Goal: Task Accomplishment & Management: Manage account settings

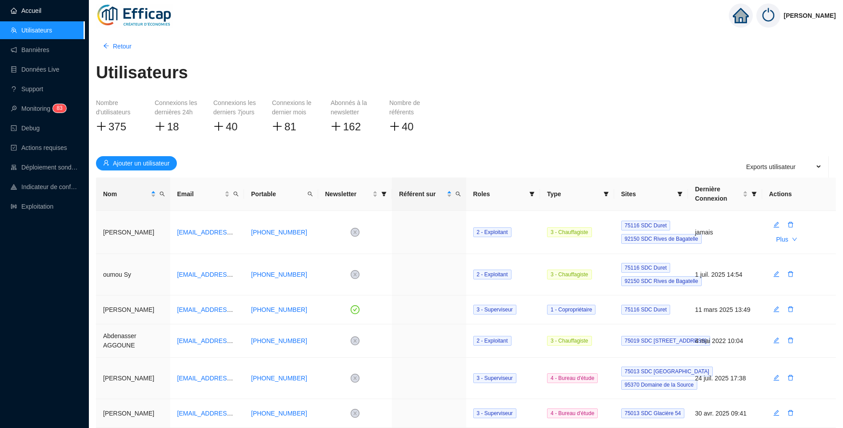
drag, startPoint x: 43, startPoint y: 13, endPoint x: 50, endPoint y: 16, distance: 7.2
click at [41, 13] on link "Accueil" at bounding box center [26, 10] width 31 height 7
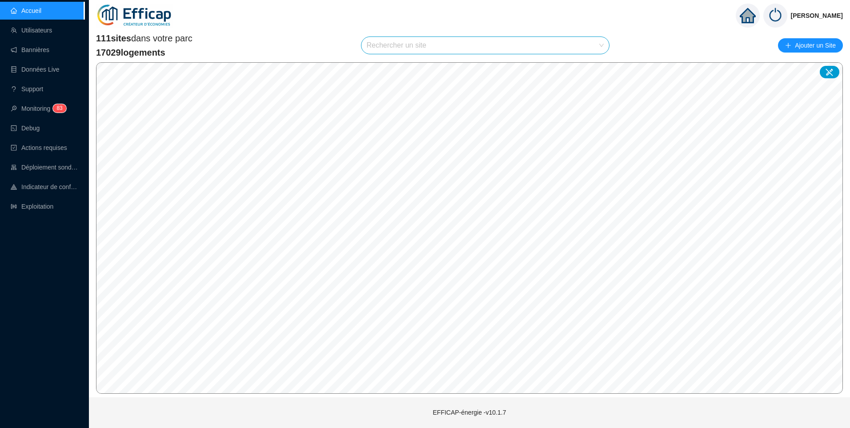
click at [389, 47] on input "search" at bounding box center [481, 45] width 229 height 17
type input "alesia"
click at [590, 67] on icon at bounding box center [593, 67] width 6 height 6
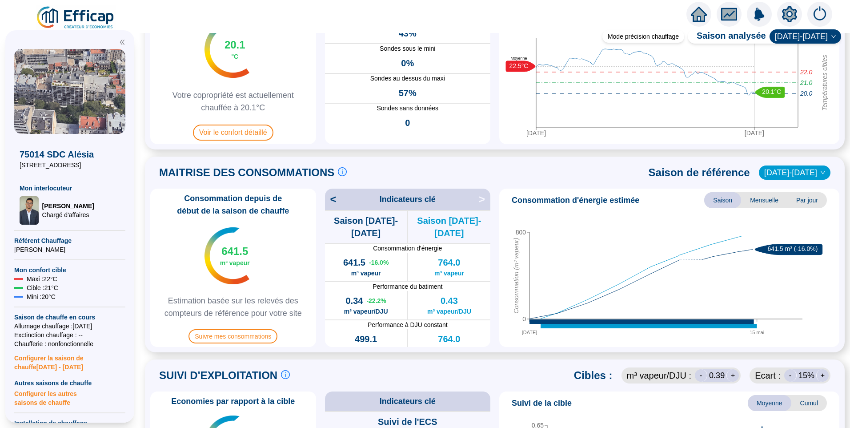
scroll to position [222, 0]
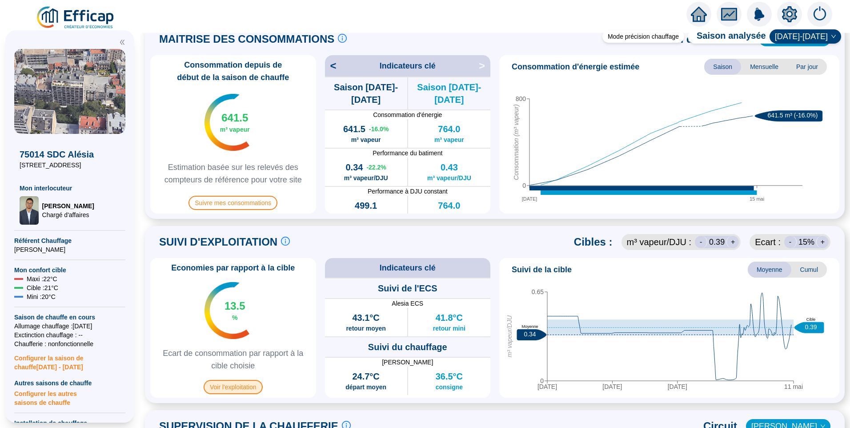
click at [257, 388] on span "Voir l'exploitation" at bounding box center [233, 387] width 59 height 14
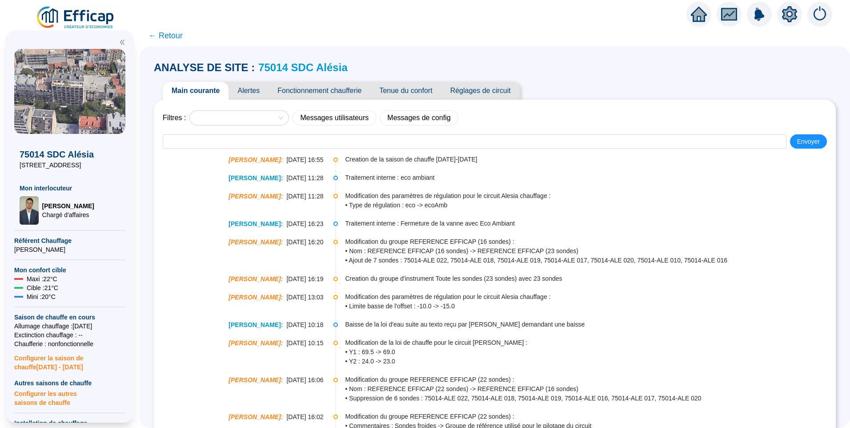
click at [345, 89] on span "Fonctionnement chaufferie" at bounding box center [320, 91] width 102 height 18
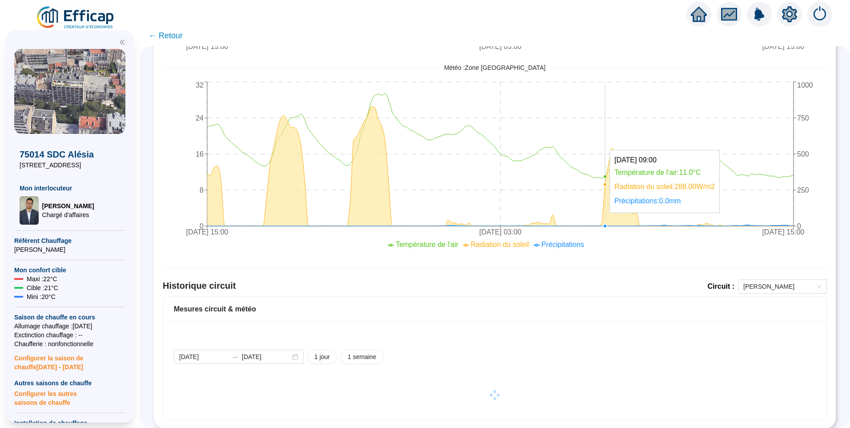
scroll to position [384, 0]
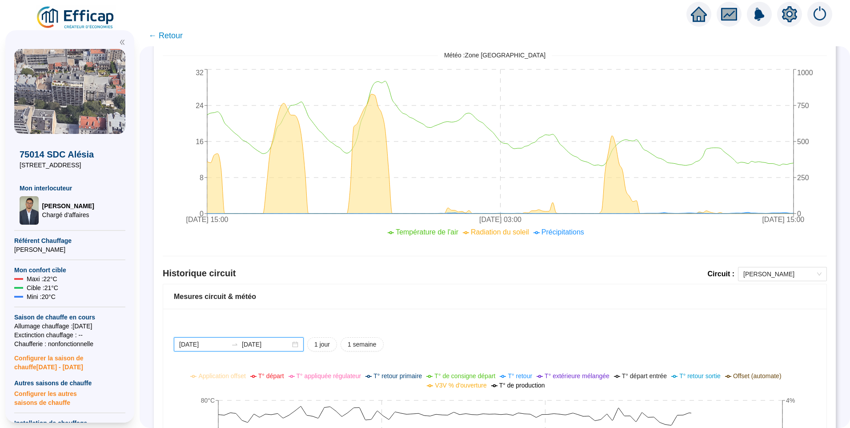
click at [222, 344] on input "2025-09-23" at bounding box center [203, 344] width 48 height 9
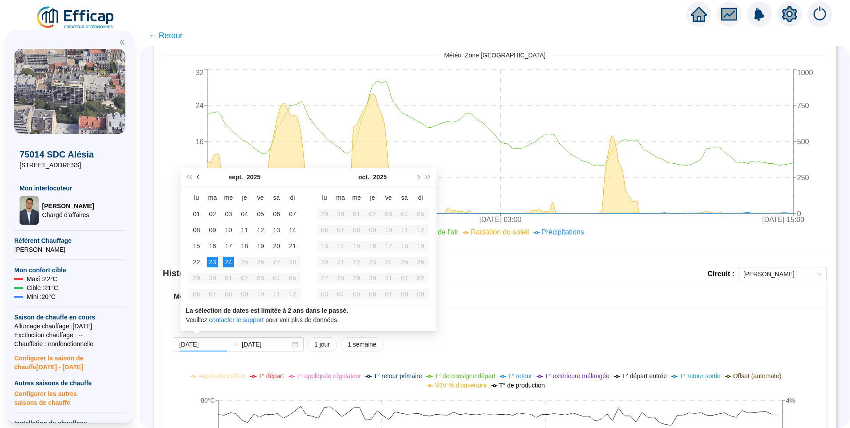
click at [199, 171] on button "Mois précédent (PageUp)" at bounding box center [199, 177] width 10 height 18
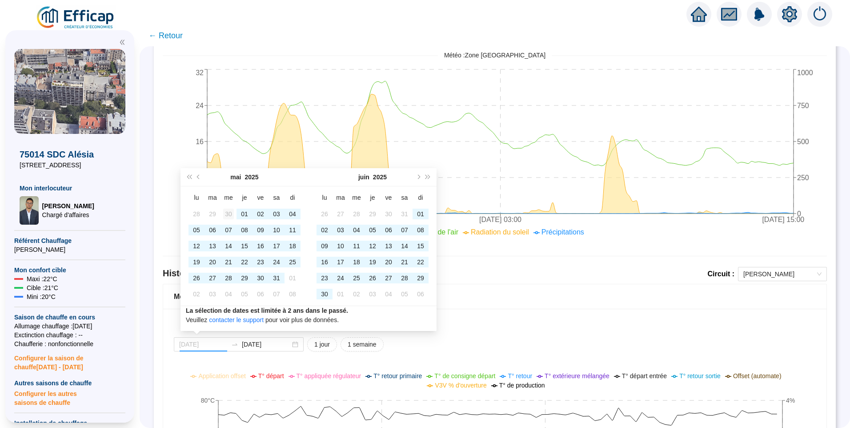
type input "[DATE]"
click at [230, 217] on div "30" at bounding box center [228, 214] width 11 height 11
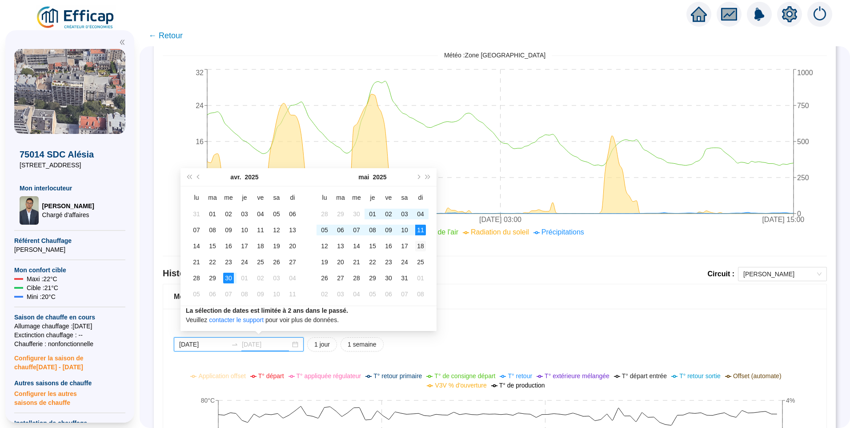
type input "[DATE]"
click at [424, 239] on td "18" at bounding box center [421, 246] width 16 height 16
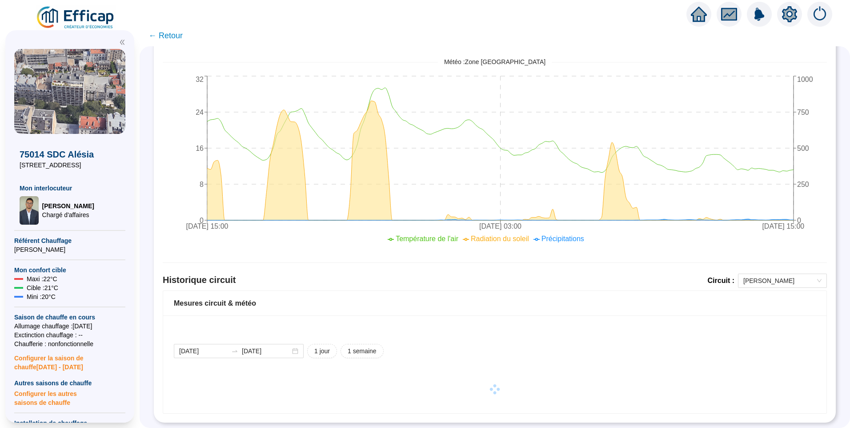
click at [121, 47] on div at bounding box center [69, 39] width 111 height 19
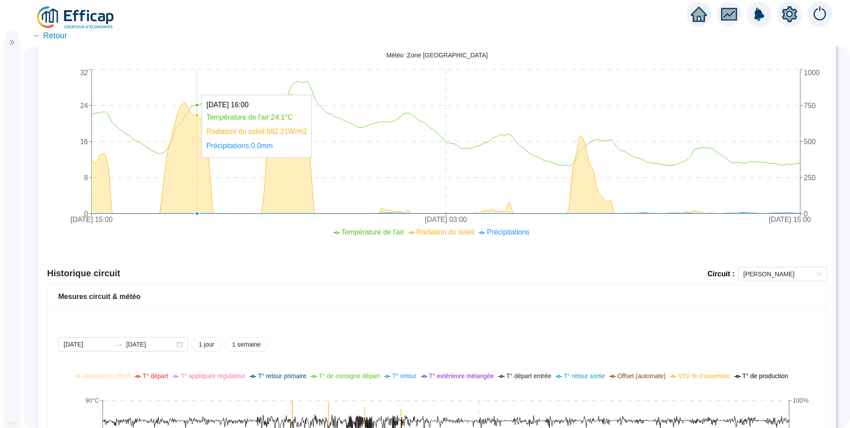
scroll to position [517, 0]
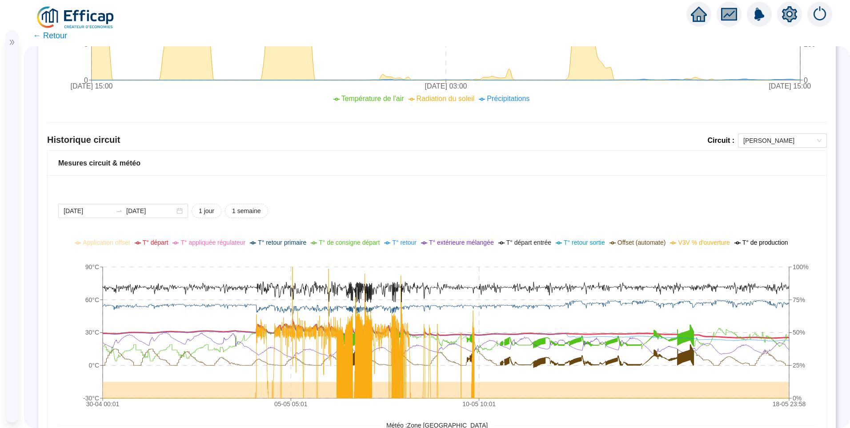
click at [159, 241] on span "T° départ" at bounding box center [156, 242] width 26 height 7
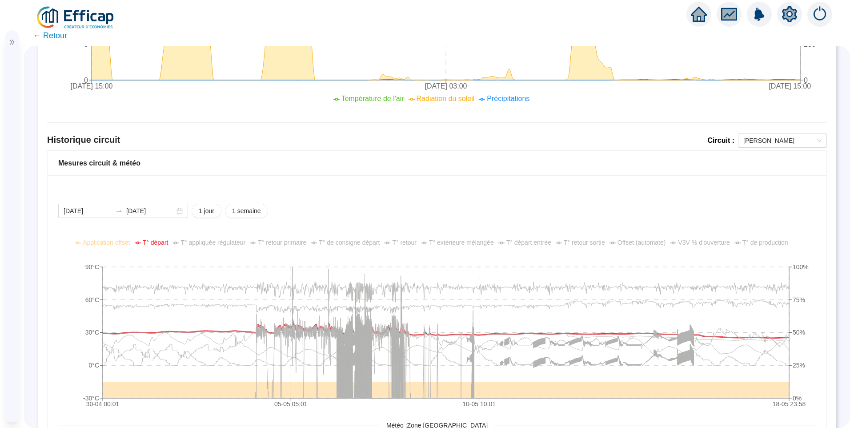
click at [692, 242] on span "V3V % d'ouverture" at bounding box center [704, 242] width 52 height 7
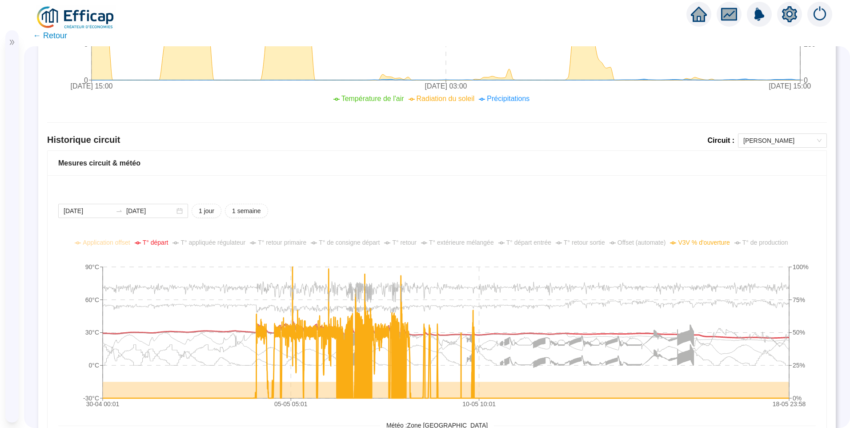
click at [460, 242] on span "T° extérieure mélangée" at bounding box center [461, 242] width 65 height 7
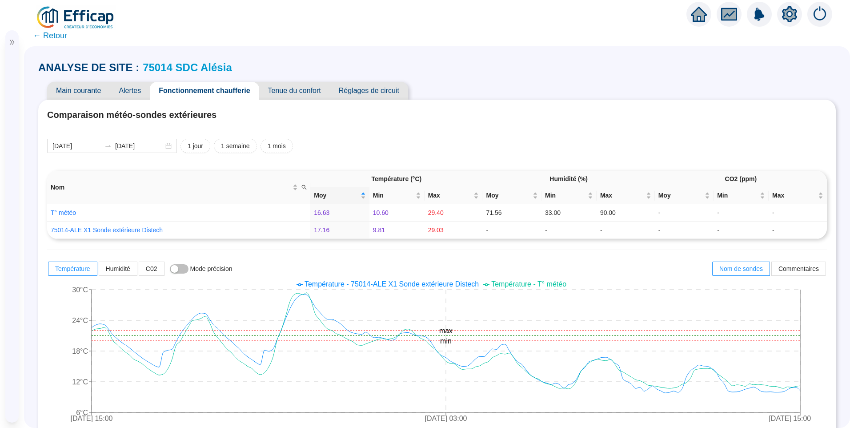
scroll to position [517, 0]
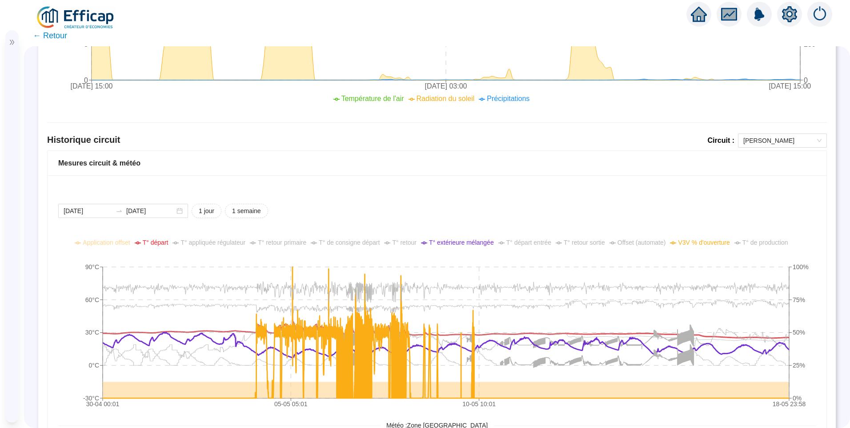
drag, startPoint x: 474, startPoint y: 245, endPoint x: 362, endPoint y: 236, distance: 112.9
click at [474, 245] on span "T° extérieure mélangée" at bounding box center [461, 242] width 65 height 7
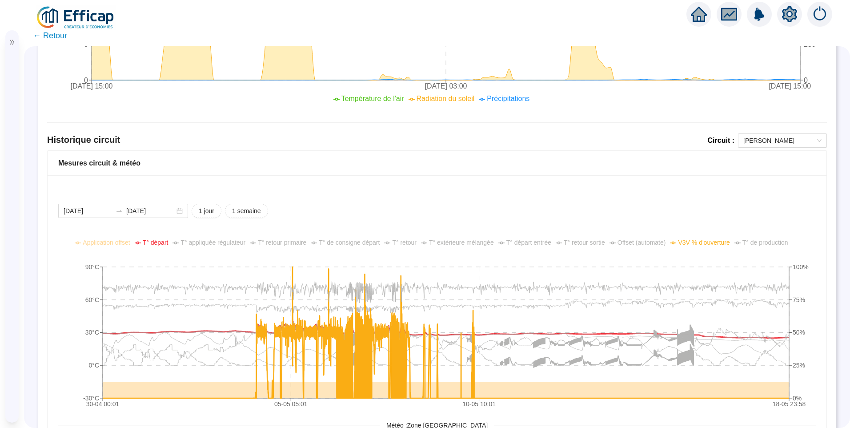
click at [285, 243] on span "T° retour primaire" at bounding box center [282, 242] width 48 height 7
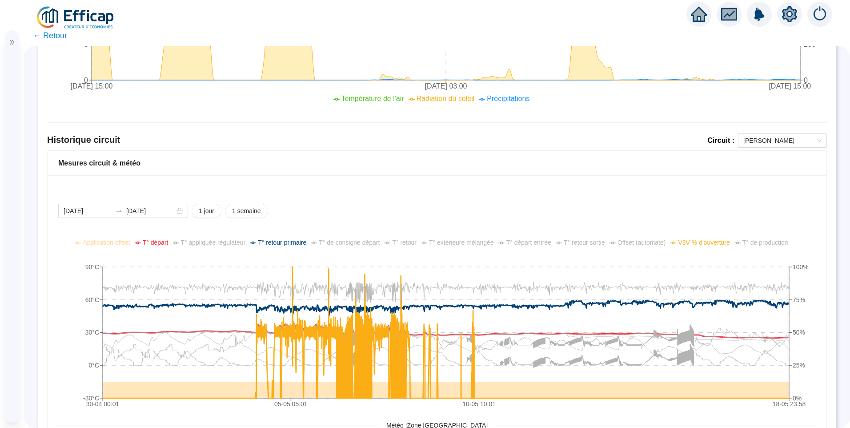
click at [285, 243] on span "T° retour primaire" at bounding box center [282, 242] width 48 height 7
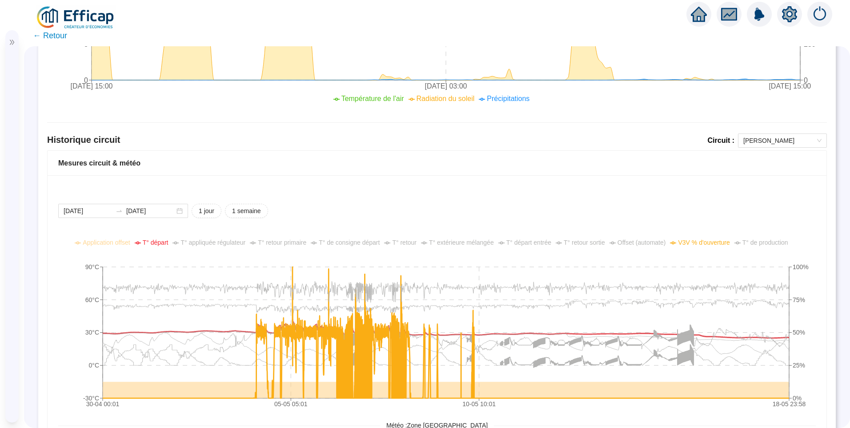
click at [408, 244] on span "T° retour" at bounding box center [404, 242] width 24 height 7
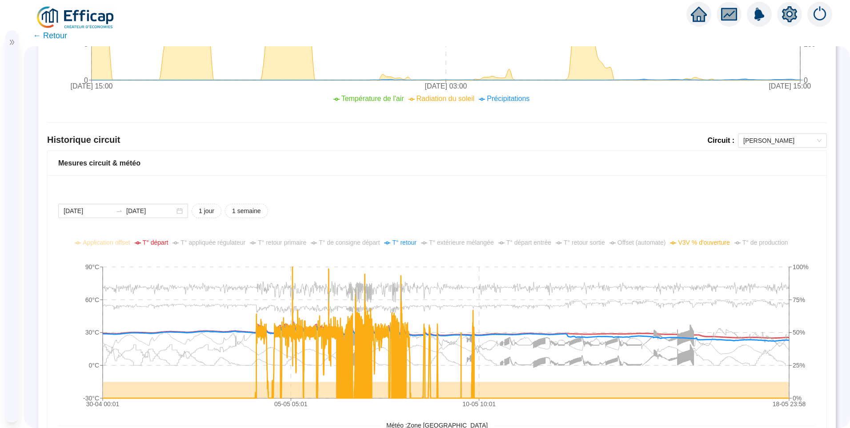
scroll to position [251, 0]
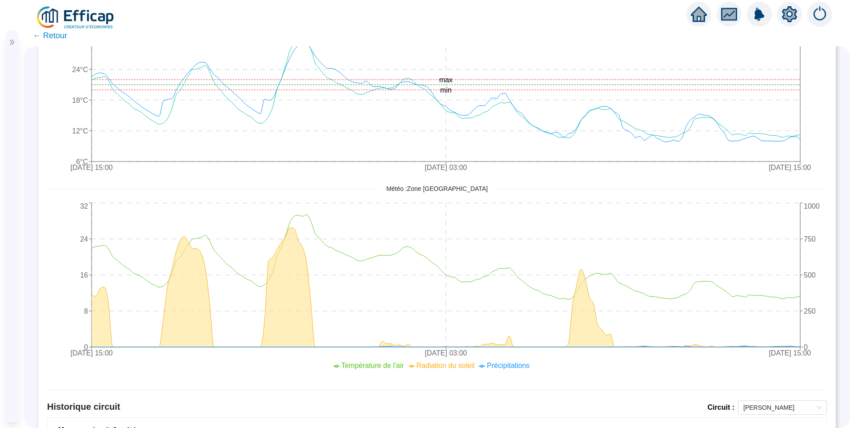
click at [56, 35] on span "← Retour" at bounding box center [50, 35] width 34 height 12
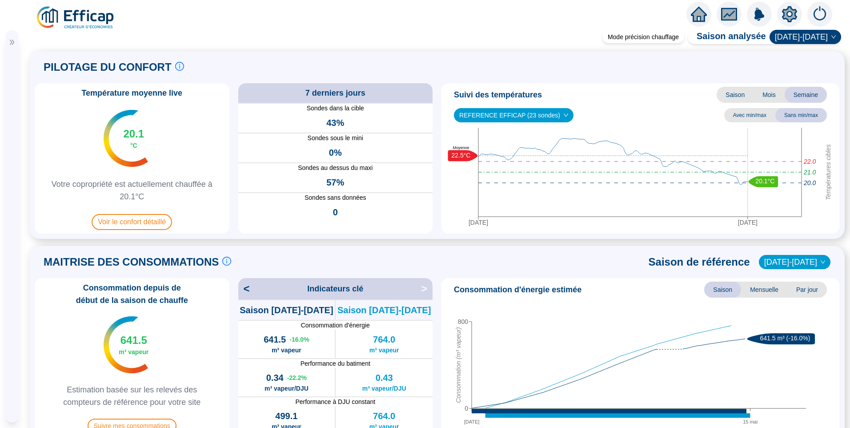
click at [10, 44] on icon "double-right" at bounding box center [12, 42] width 4 height 5
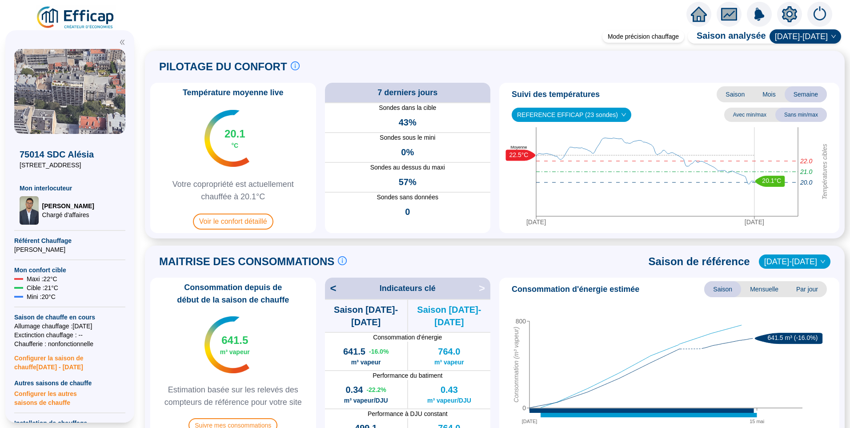
click at [46, 400] on span "Configurer les autres saisons de chauffe" at bounding box center [69, 397] width 111 height 20
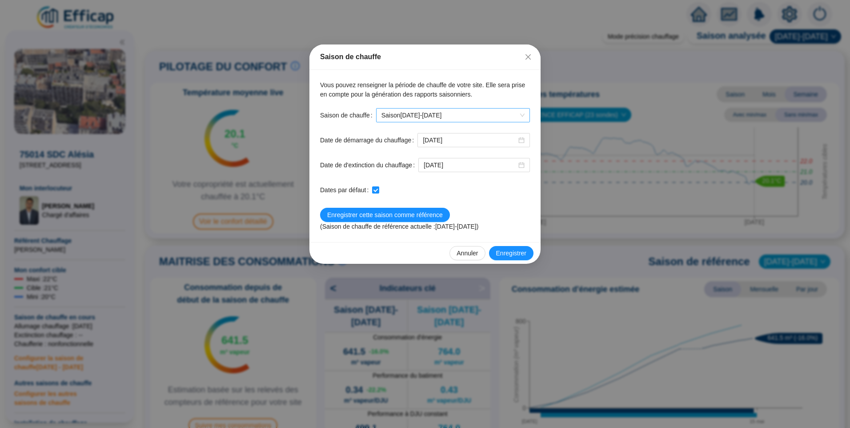
click at [492, 117] on span "Saison [DATE]-[DATE]" at bounding box center [452, 114] width 143 height 13
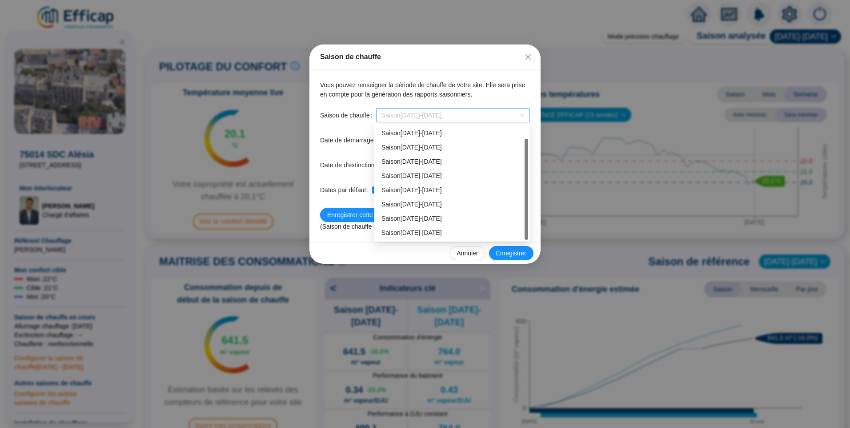
scroll to position [14, 0]
click at [433, 220] on div "Saison [DATE]-[DATE]" at bounding box center [451, 218] width 141 height 9
type input "[DATE]"
checkbox input "false"
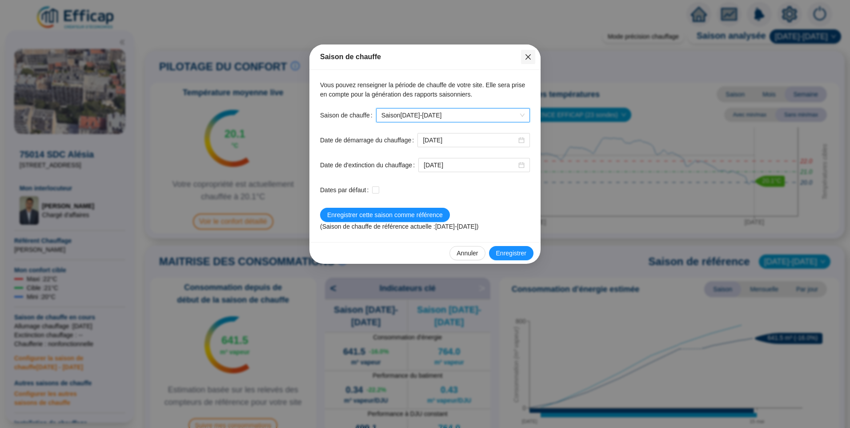
click at [529, 61] on button "Close" at bounding box center [528, 57] width 14 height 14
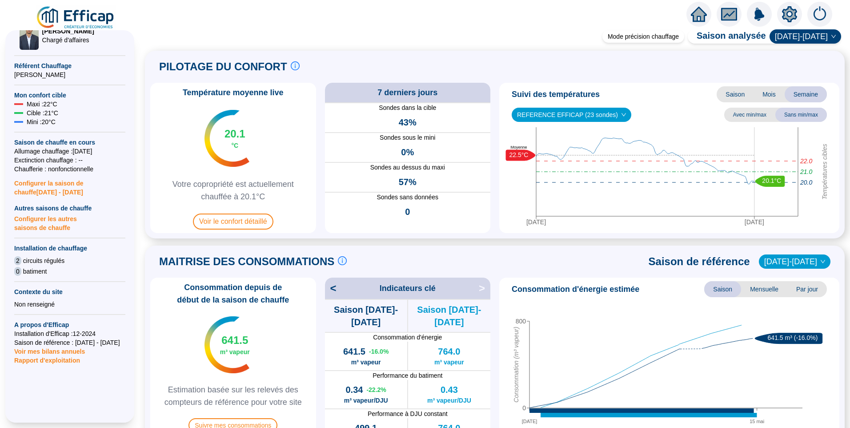
scroll to position [231, 0]
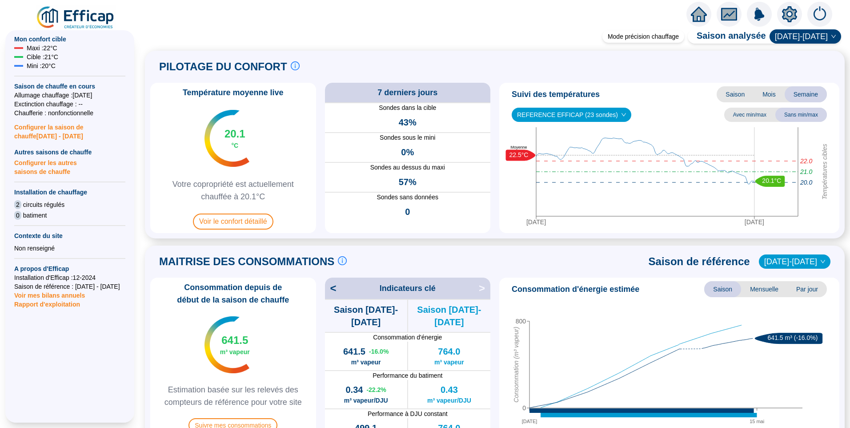
click at [50, 305] on span "Rapport d'exploitation" at bounding box center [69, 304] width 111 height 9
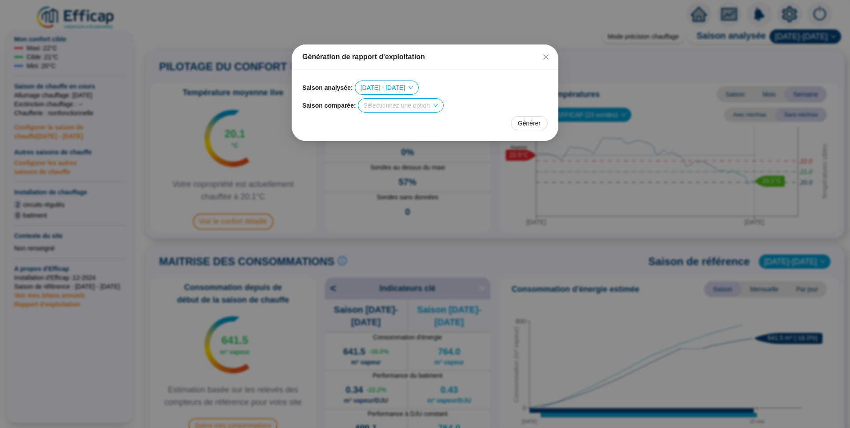
click at [390, 111] on input "search" at bounding box center [397, 105] width 66 height 13
click at [425, 121] on div "[DATE] - [DATE]" at bounding box center [400, 122] width 71 height 9
click at [529, 122] on span "Générer" at bounding box center [529, 123] width 23 height 9
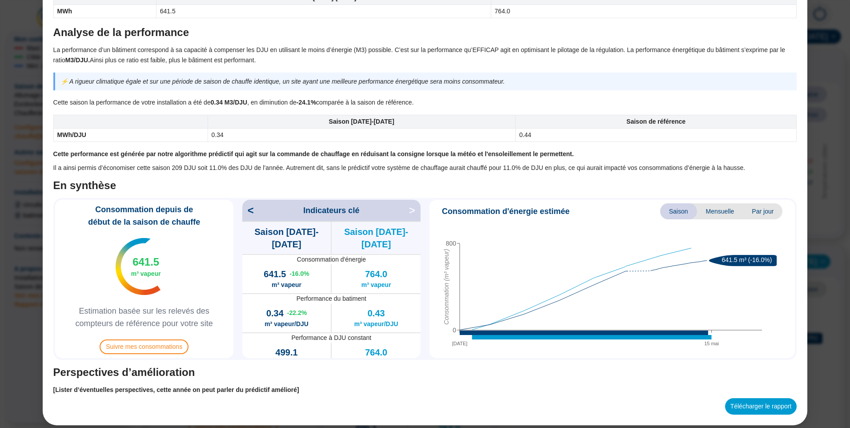
scroll to position [554, 0]
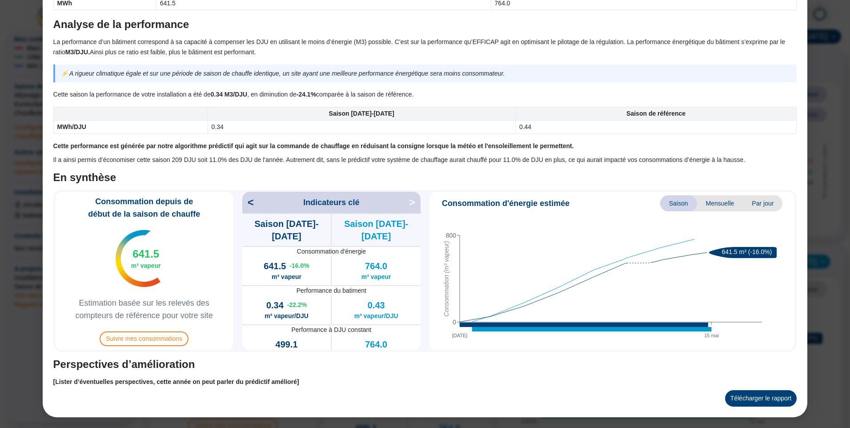
click at [755, 399] on button "Télécharger le rapport" at bounding box center [761, 398] width 72 height 16
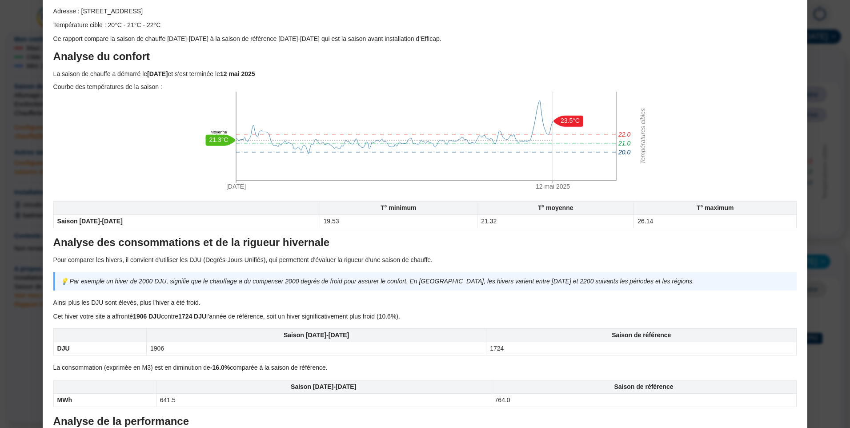
scroll to position [154, 0]
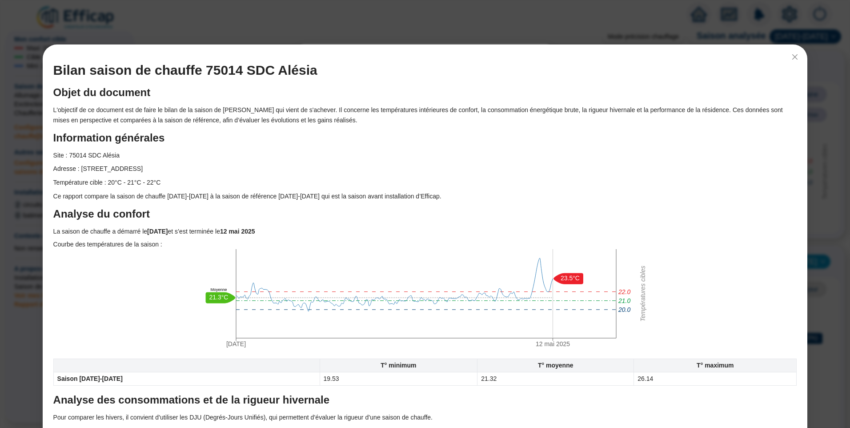
click at [537, 111] on p "L'objectif de ce document est de faire le bilan de la saison de [PERSON_NAME] q…" at bounding box center [425, 115] width 744 height 20
click at [791, 57] on icon "close" at bounding box center [794, 56] width 7 height 7
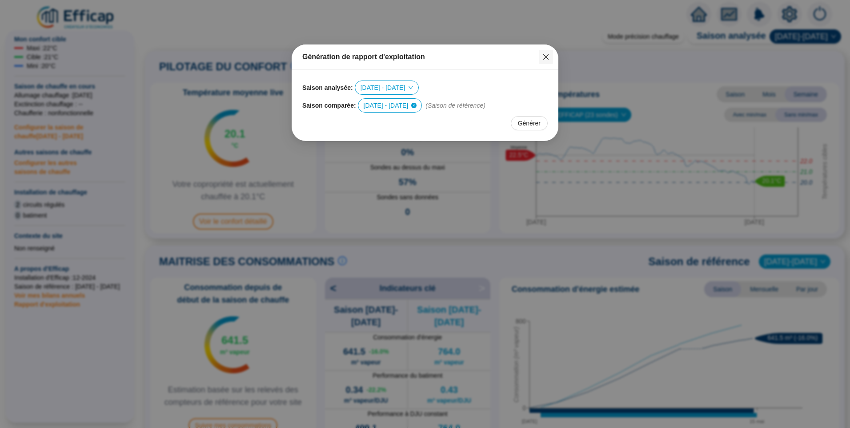
click at [547, 54] on icon "close" at bounding box center [545, 56] width 7 height 7
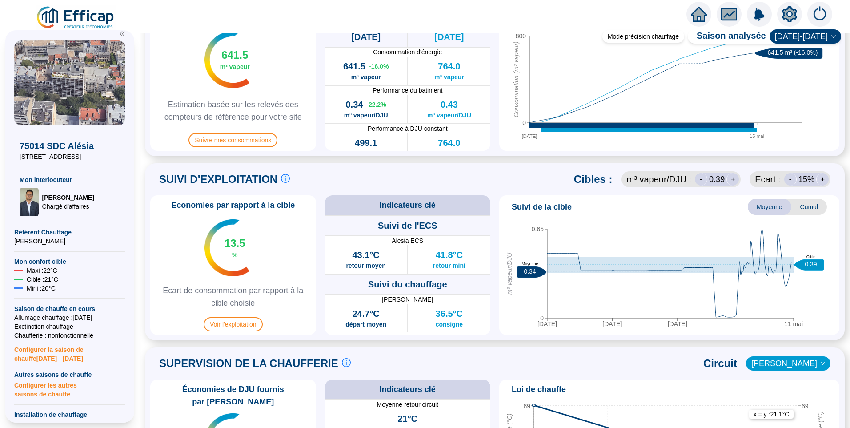
scroll to position [281, 0]
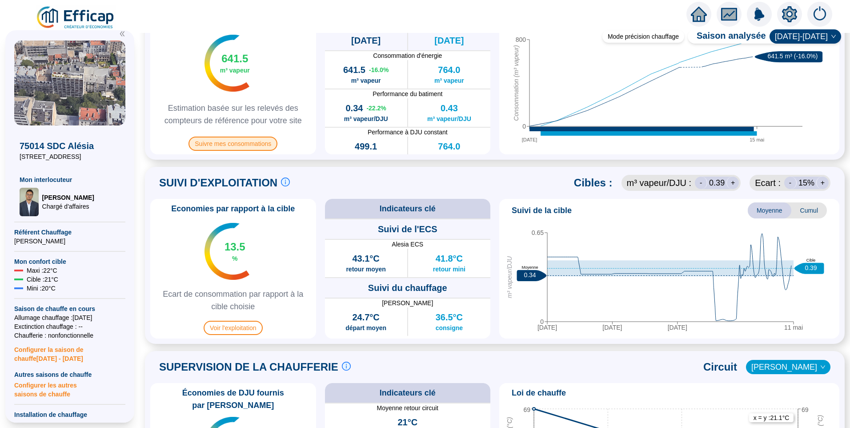
click at [246, 140] on span "Suivre mes consommations" at bounding box center [232, 143] width 89 height 14
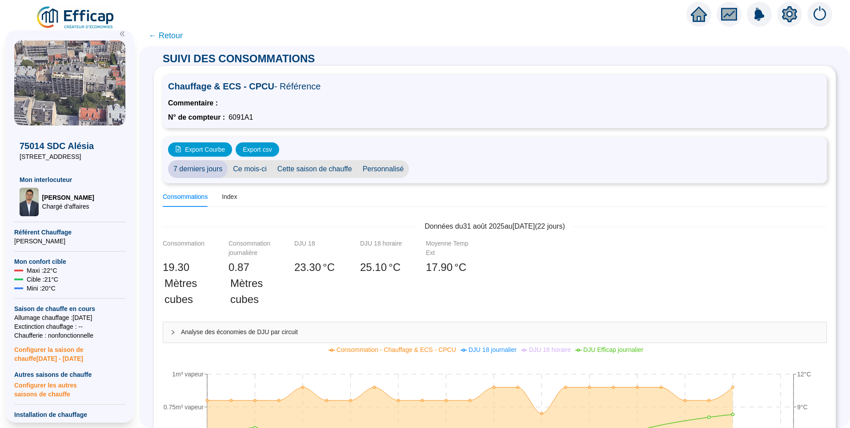
click at [337, 171] on span "Cette saison de chauffe" at bounding box center [314, 169] width 85 height 18
